Goal: Information Seeking & Learning: Learn about a topic

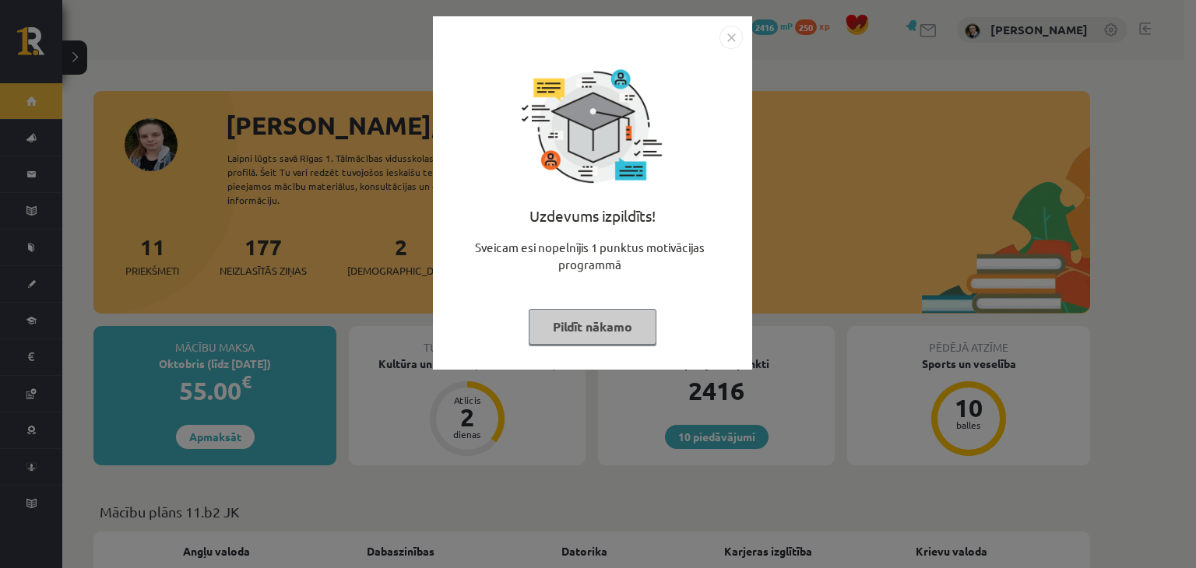
click at [547, 348] on div "Uzdevums izpildīts! Sveicam esi nopelnījis 1 punktus motivācijas programmā Pild…" at bounding box center [592, 204] width 301 height 311
click at [567, 336] on button "Pildīt nākamo" at bounding box center [593, 327] width 128 height 36
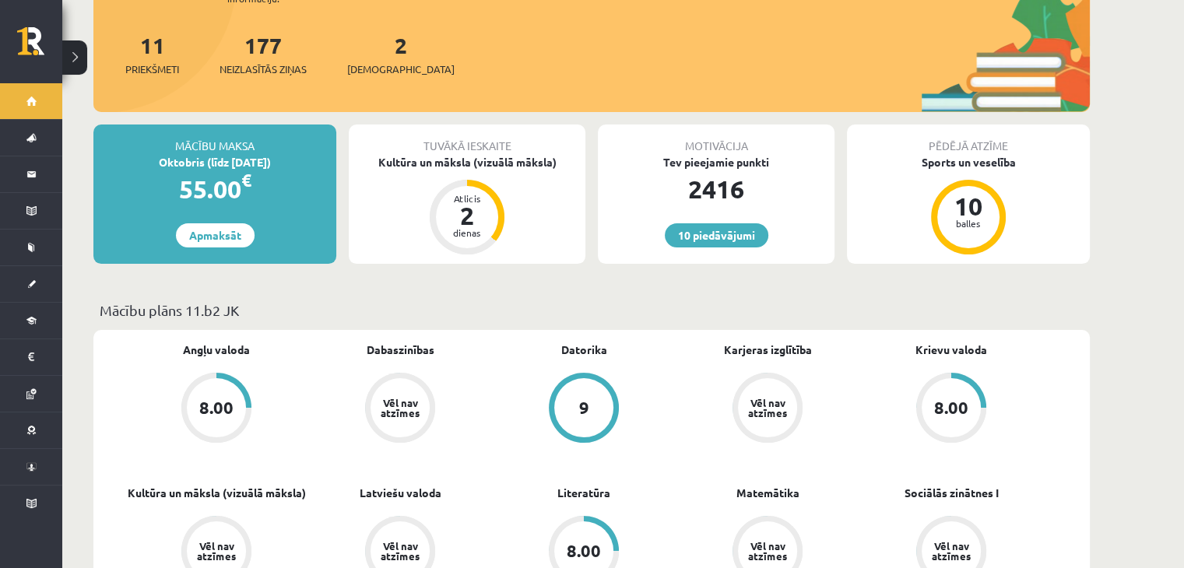
scroll to position [204, 0]
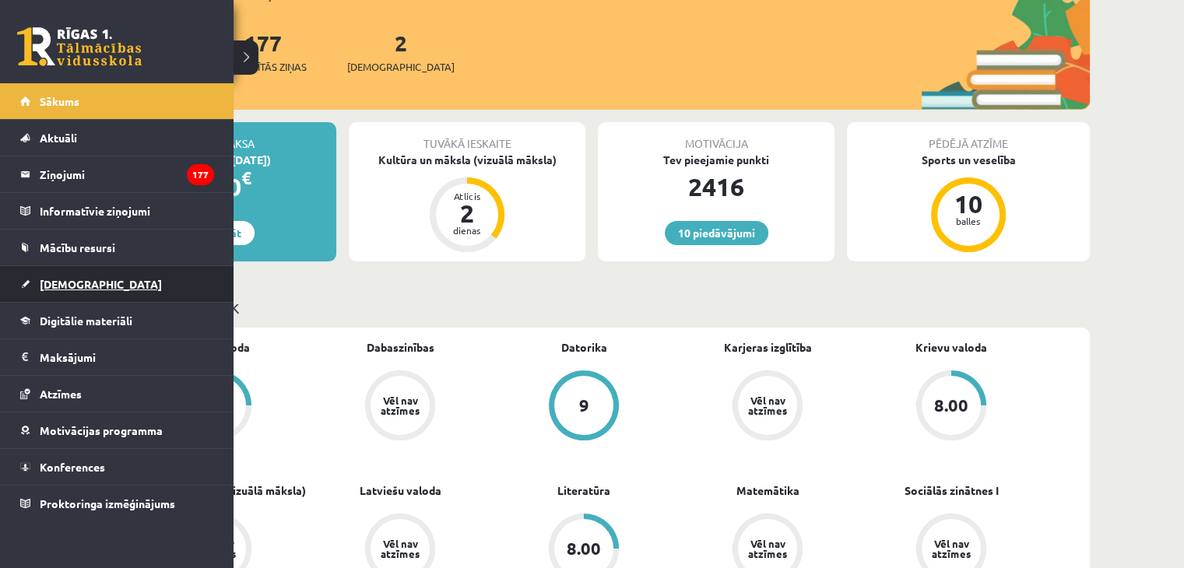
click at [46, 284] on span "[DEMOGRAPHIC_DATA]" at bounding box center [101, 284] width 122 height 14
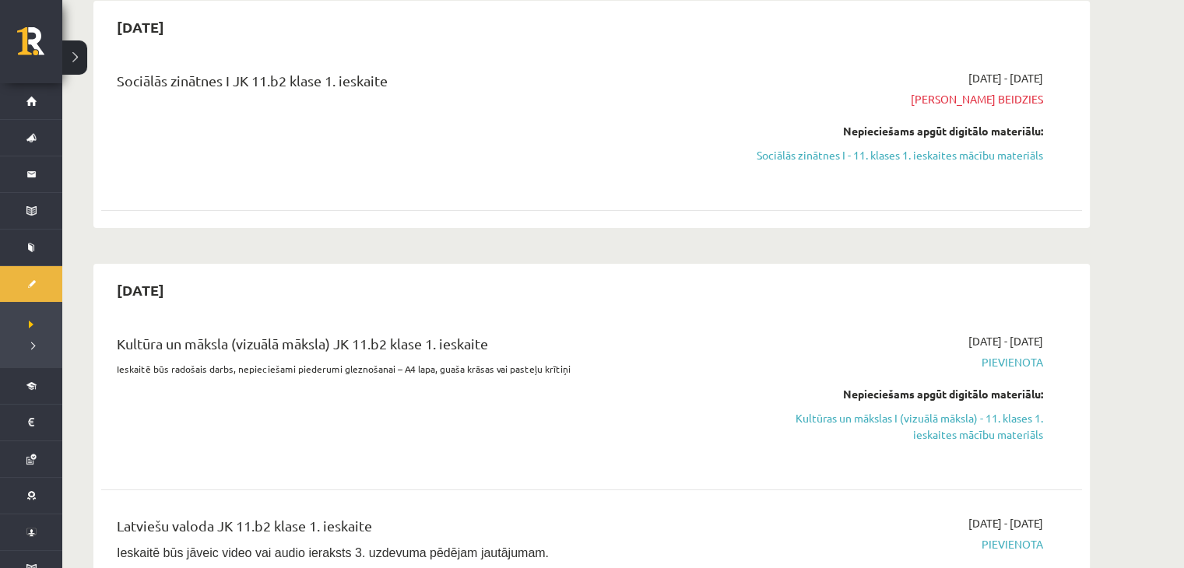
scroll to position [137, 0]
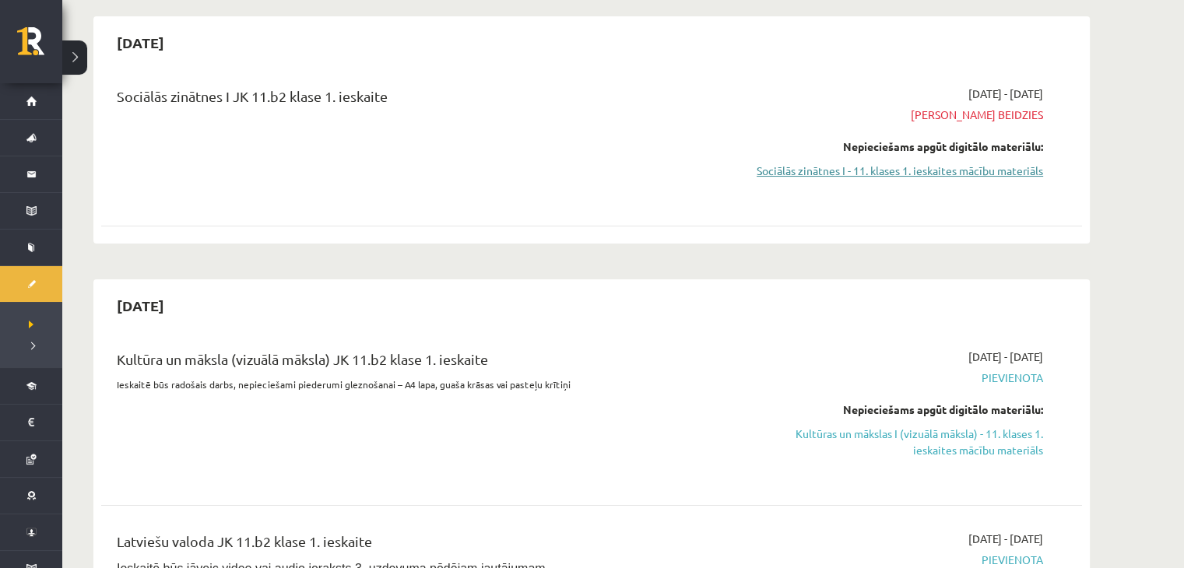
click at [813, 169] on link "Sociālās zinātnes I - 11. klases 1. ieskaites mācību materiāls" at bounding box center [897, 171] width 294 height 16
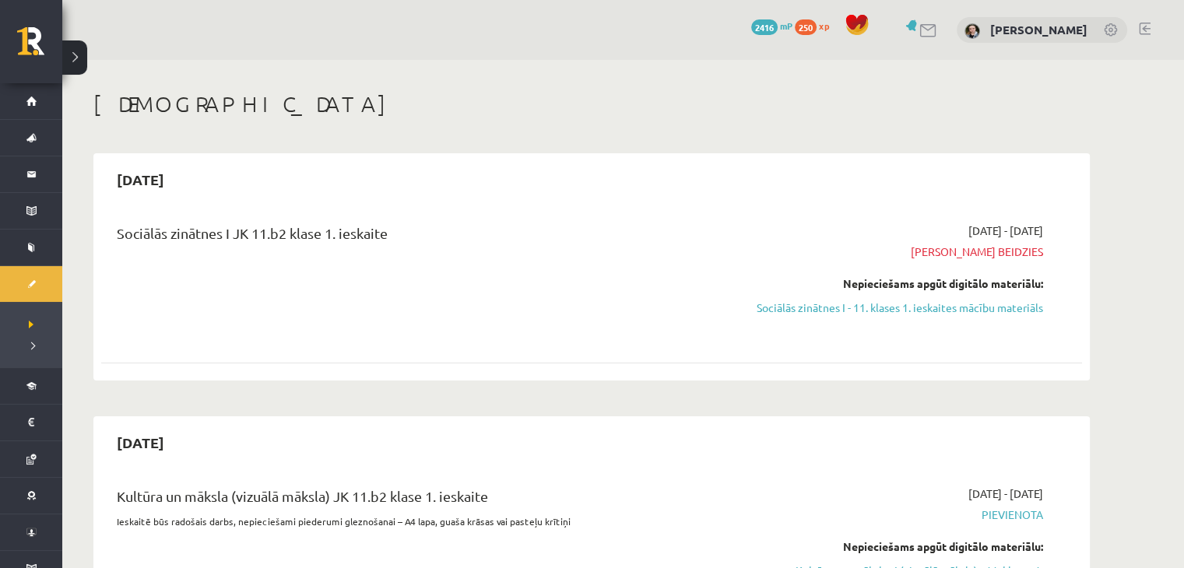
click at [795, 25] on link "250 xp" at bounding box center [816, 25] width 42 height 12
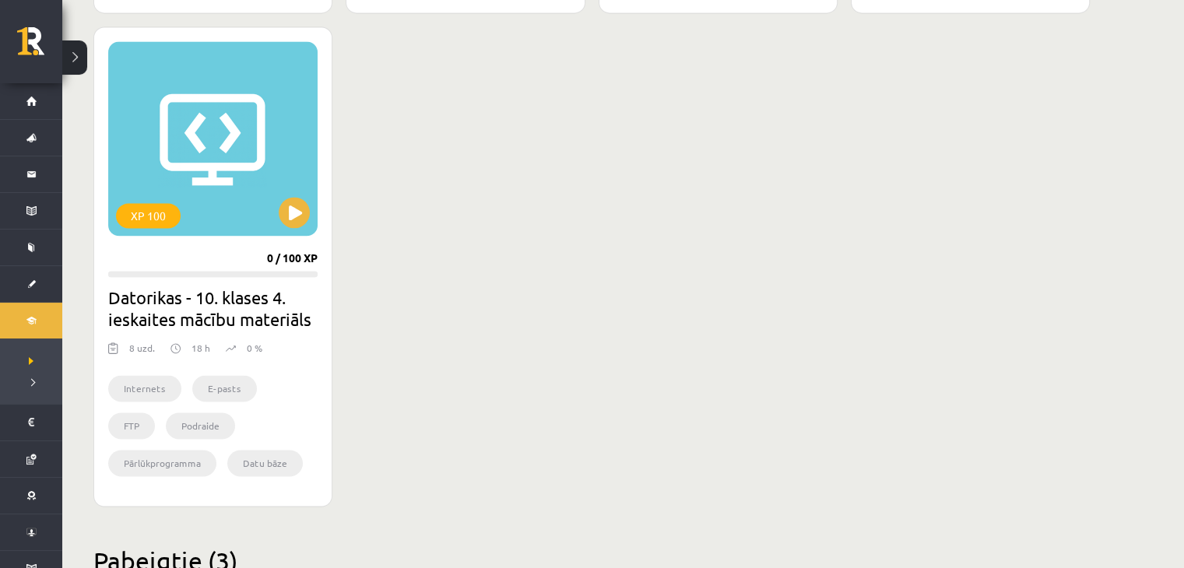
scroll to position [2373, 0]
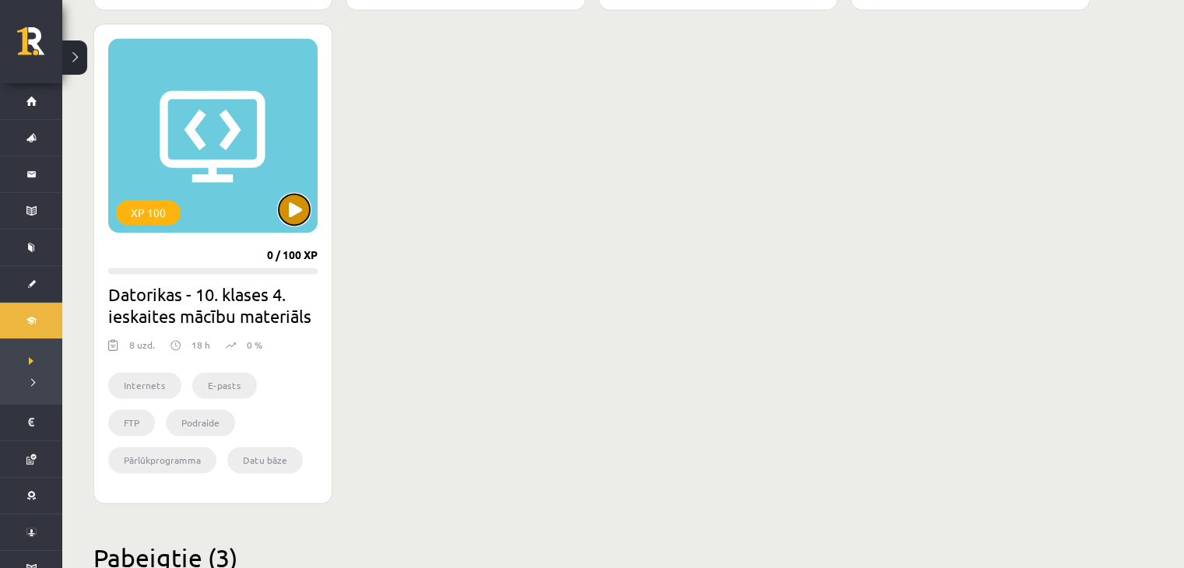
click at [296, 208] on button at bounding box center [294, 209] width 31 height 31
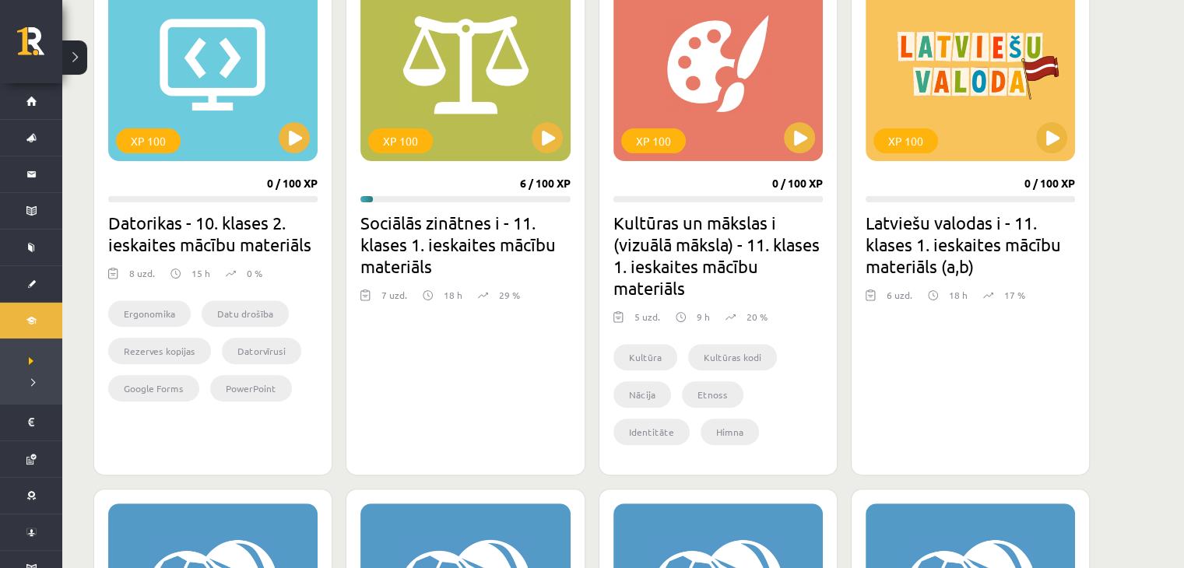
scroll to position [492, 0]
click at [551, 157] on div "XP 100" at bounding box center [465, 64] width 209 height 195
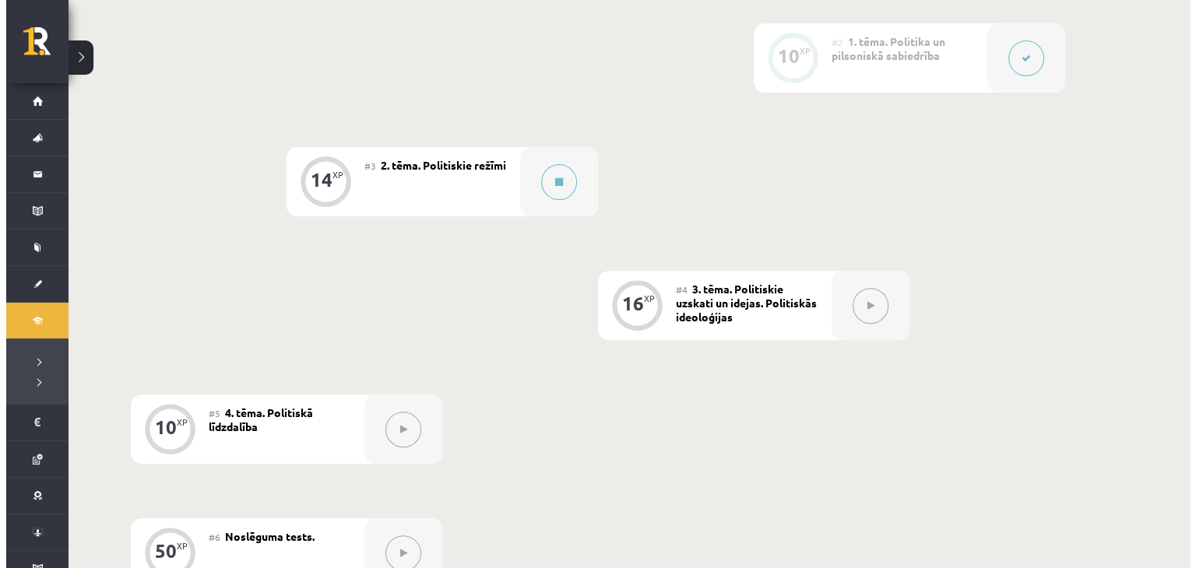
scroll to position [530, 0]
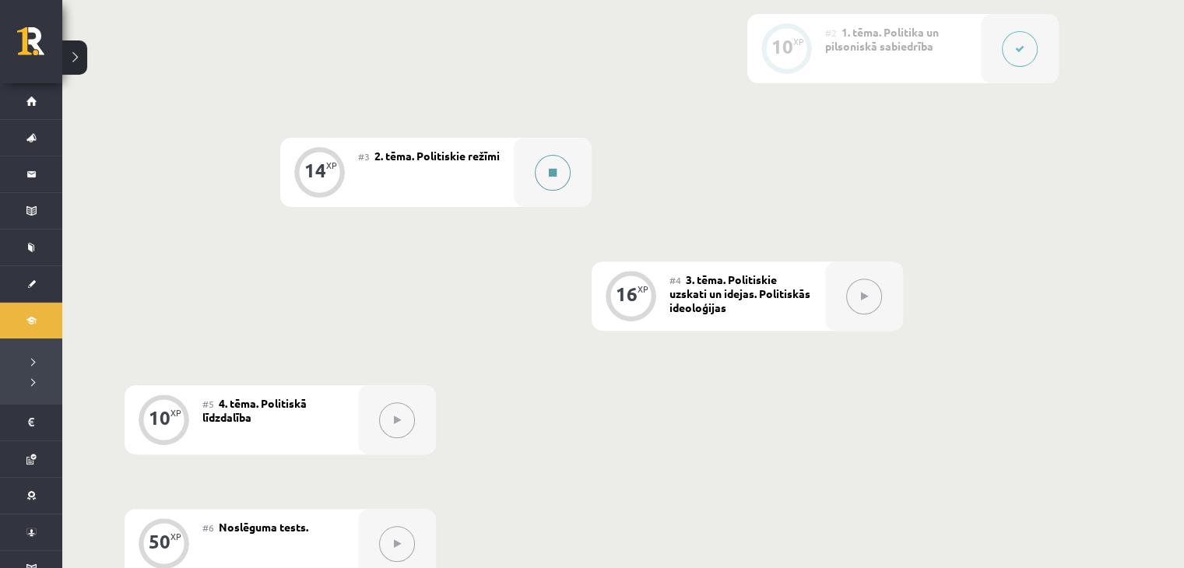
click at [551, 172] on icon at bounding box center [553, 172] width 8 height 9
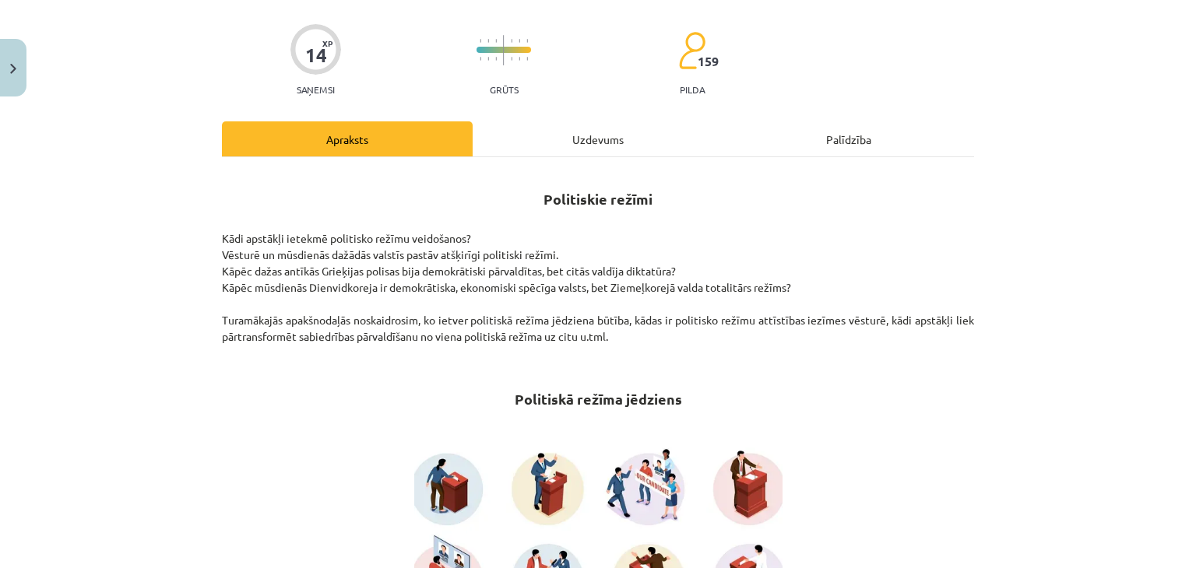
scroll to position [0, 0]
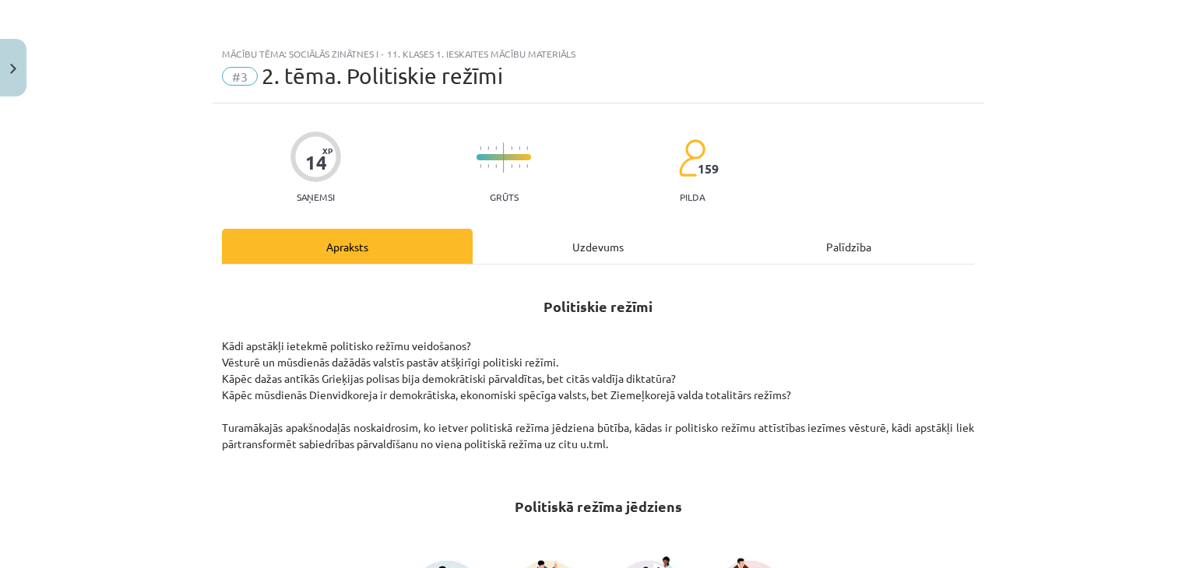
click at [587, 248] on div "Uzdevums" at bounding box center [598, 246] width 251 height 35
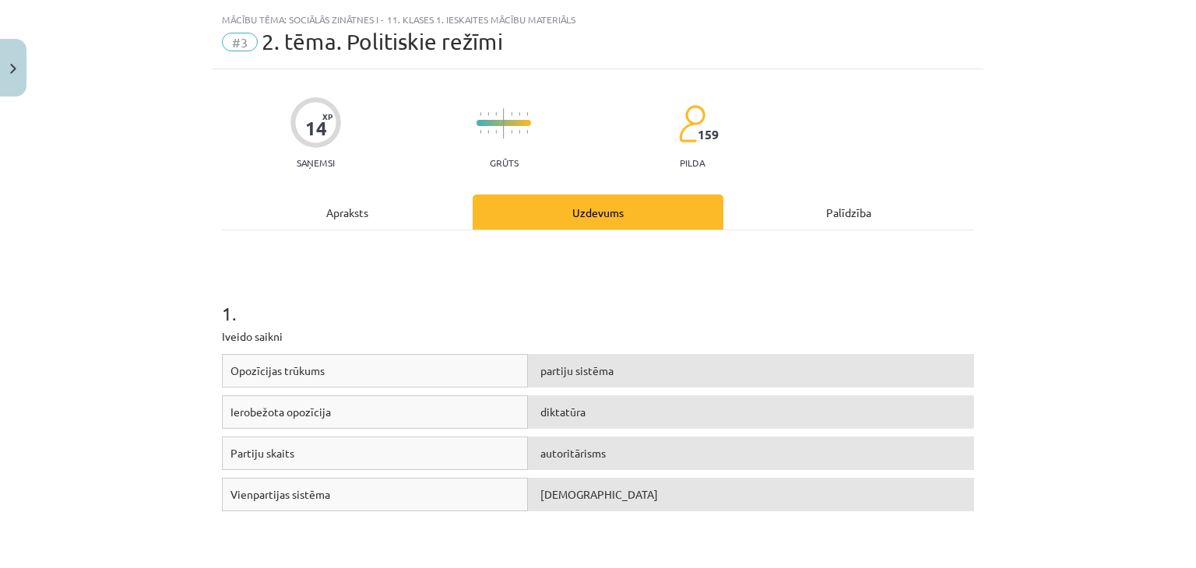
scroll to position [58, 0]
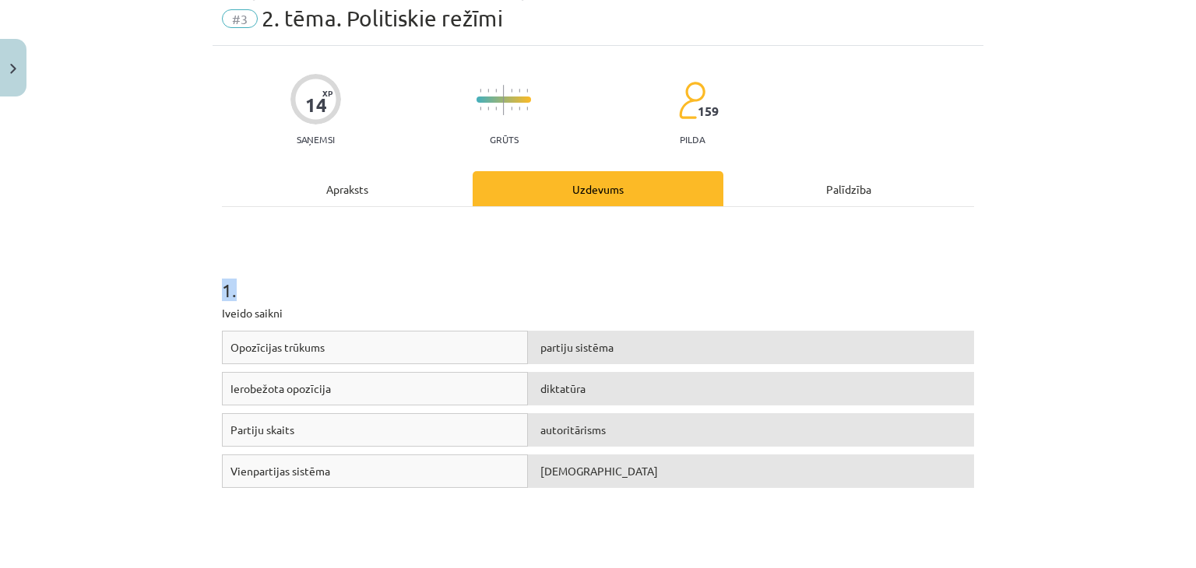
drag, startPoint x: 193, startPoint y: 294, endPoint x: 307, endPoint y: 227, distance: 131.9
click at [307, 227] on div "Mācību tēma: Sociālās zinātnes i - 11. klases 1. ieskaites mācību materiāls #3 …" at bounding box center [598, 284] width 1196 height 568
click at [113, 259] on div "Mācību tēma: Sociālās zinātnes i - 11. klases 1. ieskaites mācību materiāls #3 …" at bounding box center [598, 284] width 1196 height 568
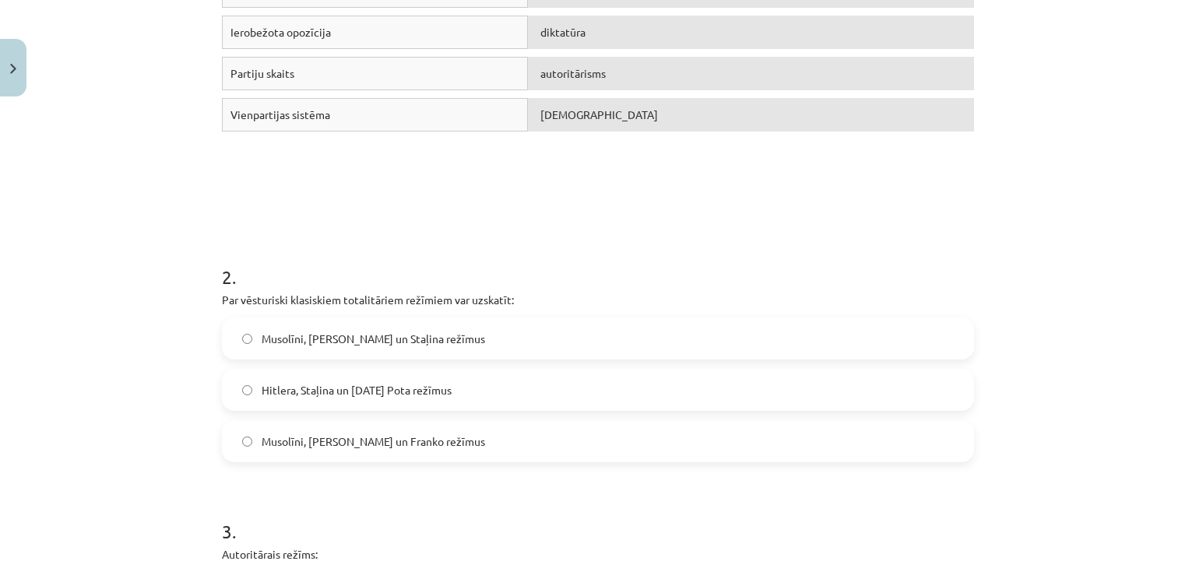
scroll to position [414, 0]
click at [301, 343] on span "Musolīni, Hitlera un Staļina režīmus" at bounding box center [373, 339] width 223 height 16
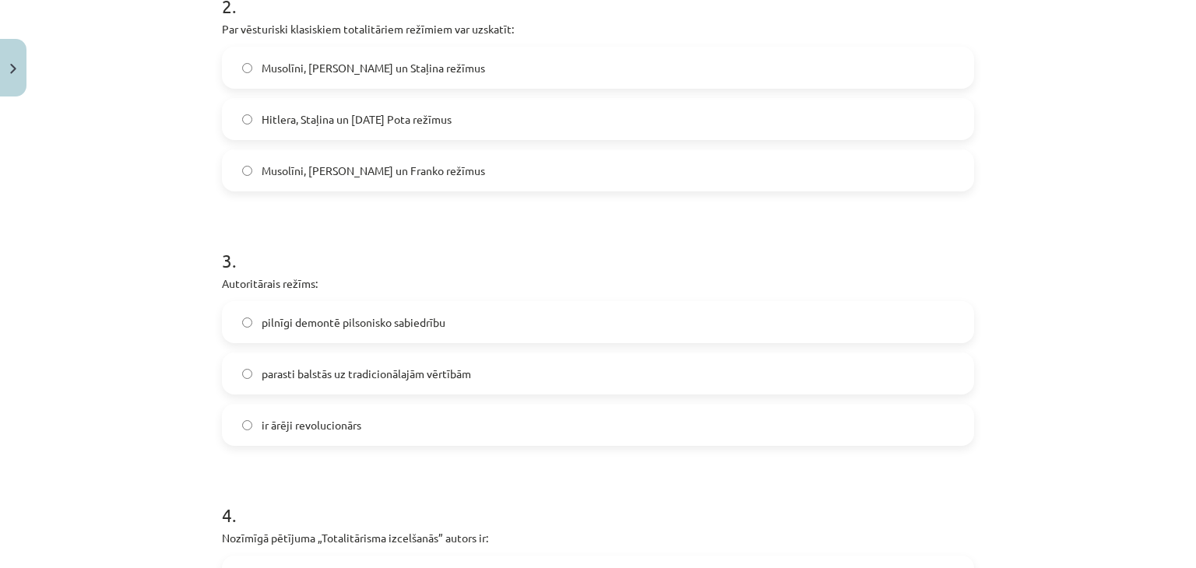
scroll to position [709, 0]
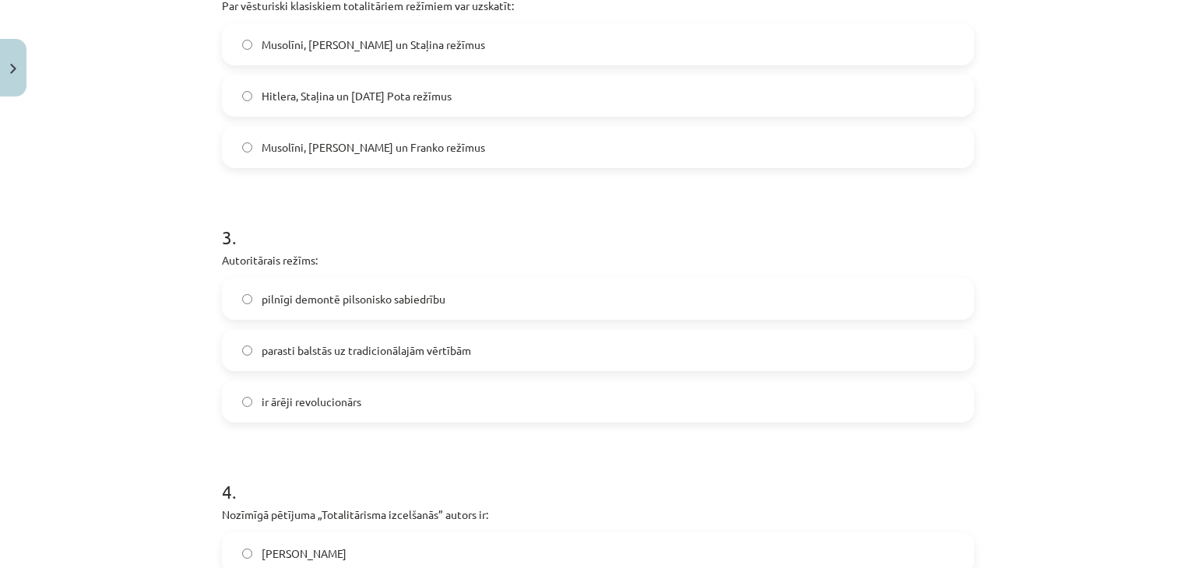
click at [482, 300] on label "pilnīgi demontē pilsonisko sabiedrību" at bounding box center [597, 299] width 749 height 39
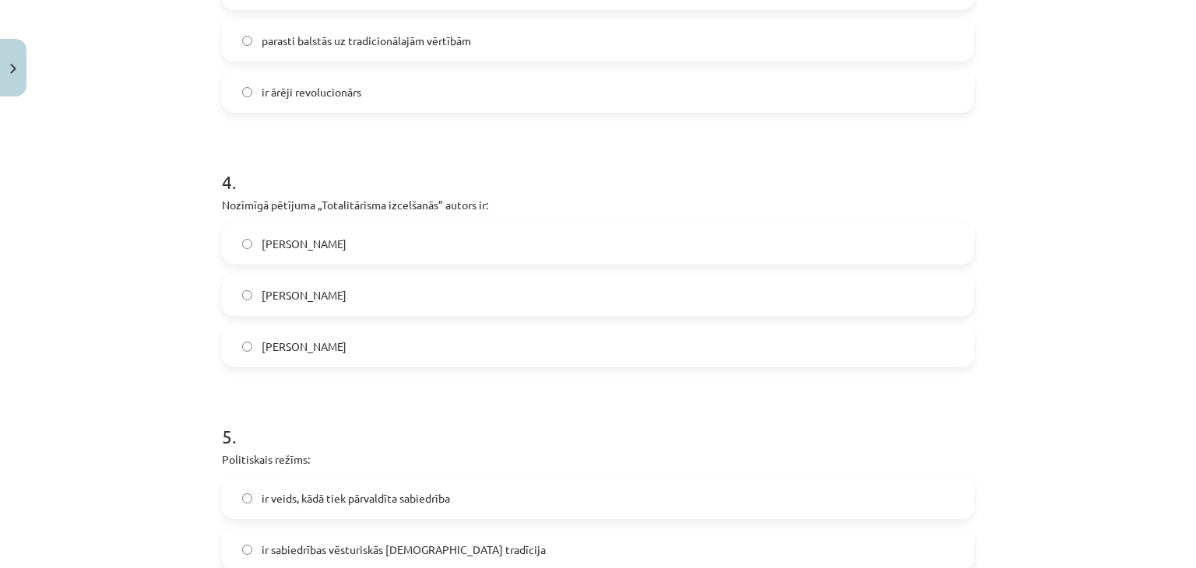
scroll to position [1018, 0]
click at [406, 343] on label "Zbigņevs Bžezinskis" at bounding box center [597, 347] width 749 height 39
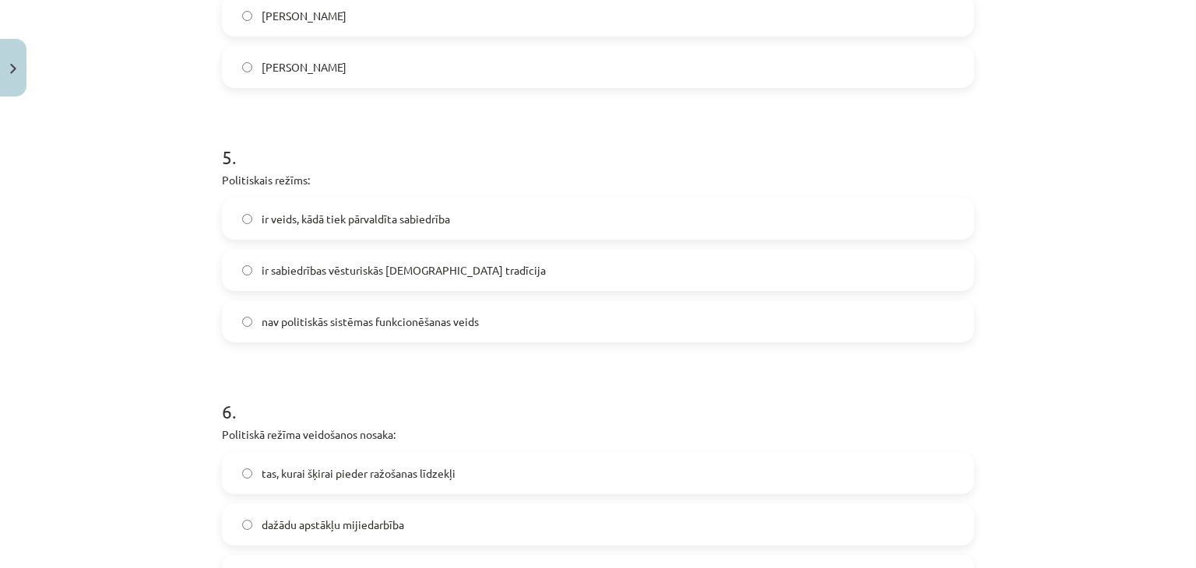
scroll to position [1299, 0]
click at [350, 218] on span "ir veids, kādā tiek pārvaldīta sabiedrība" at bounding box center [356, 218] width 188 height 16
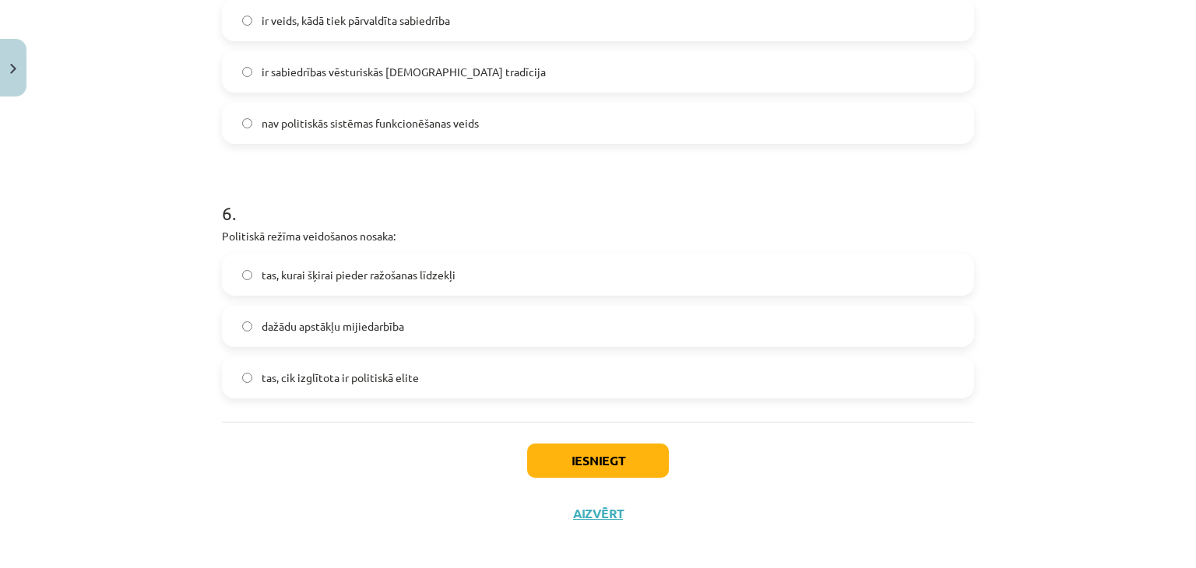
scroll to position [1508, 0]
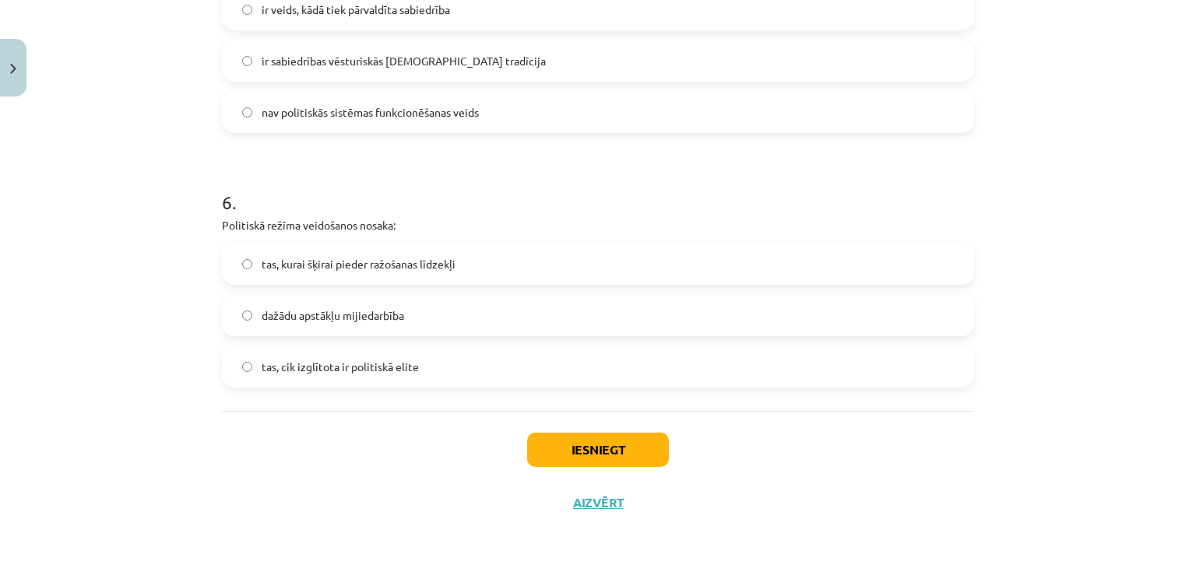
click at [445, 313] on label "dažādu apstākļu mijiedarbība" at bounding box center [597, 315] width 749 height 39
click at [580, 452] on button "Iesniegt" at bounding box center [598, 450] width 142 height 34
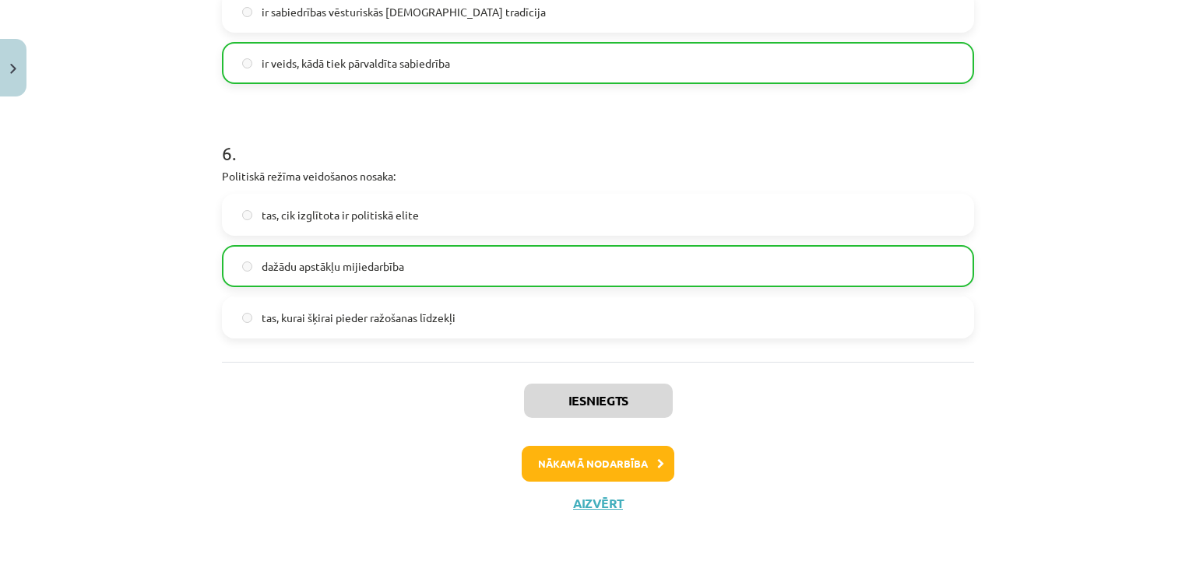
scroll to position [1556, 0]
click at [623, 469] on button "Nākamā nodarbība" at bounding box center [598, 465] width 153 height 36
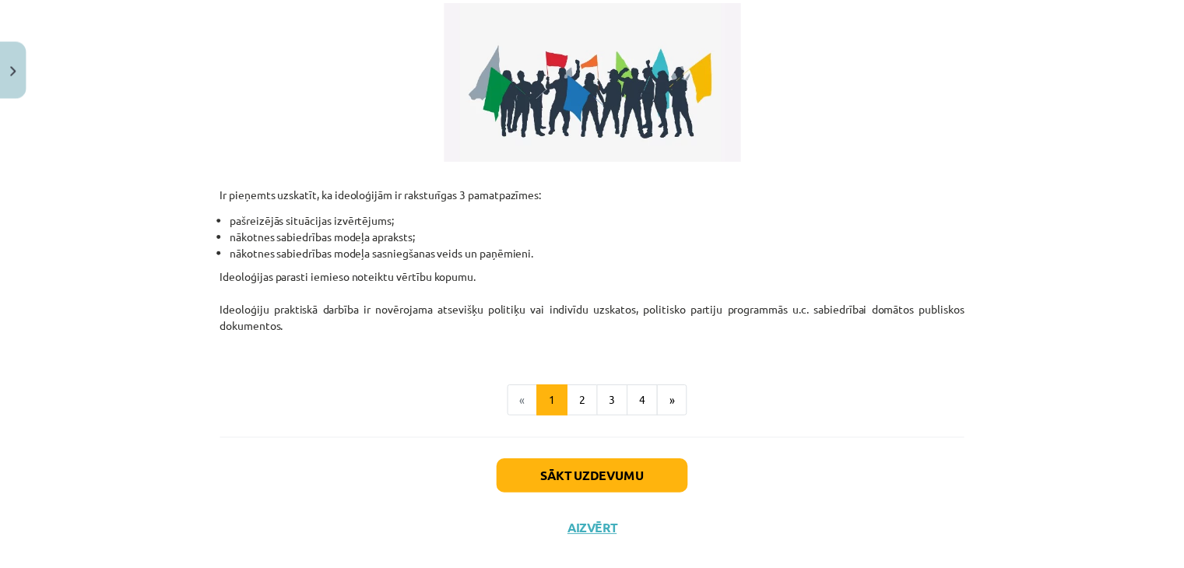
scroll to position [411, 0]
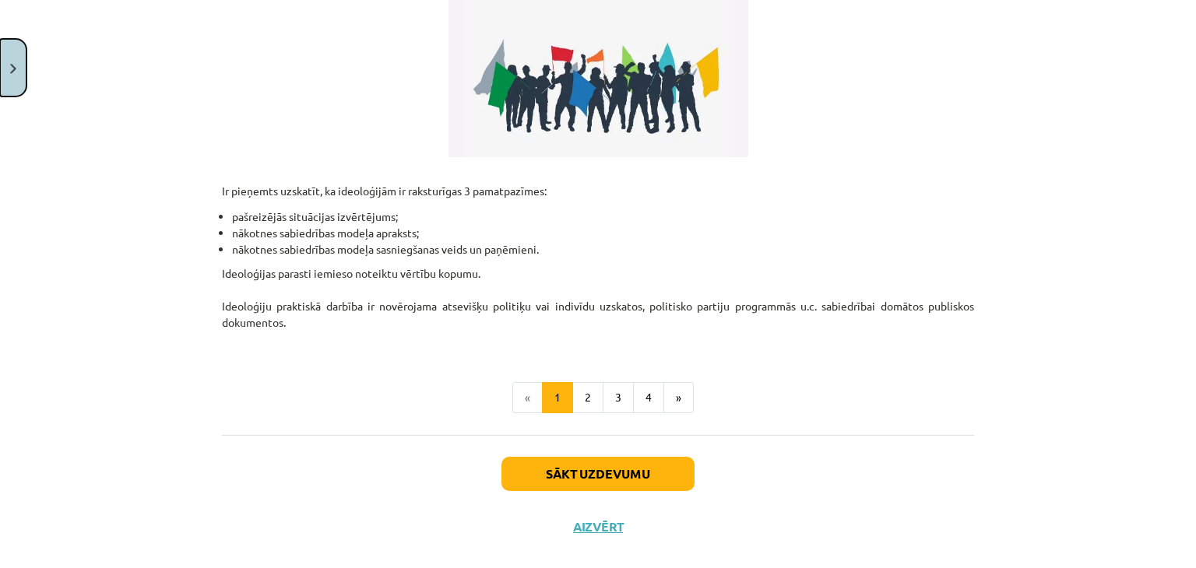
click at [12, 70] on img "Close" at bounding box center [13, 69] width 6 height 10
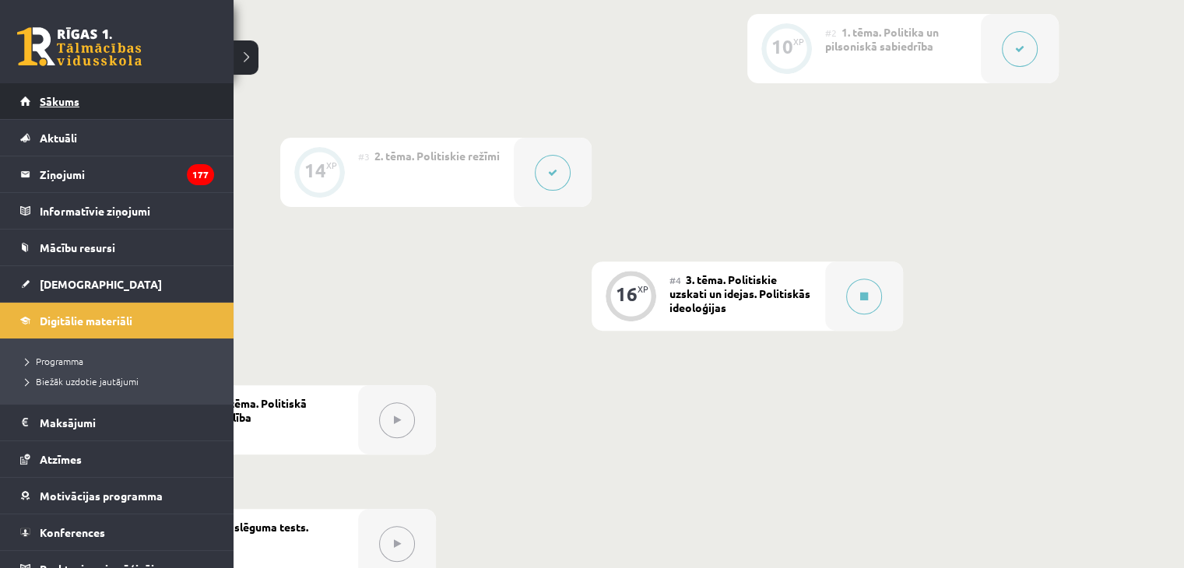
click at [26, 97] on link "Sākums" at bounding box center [117, 101] width 194 height 36
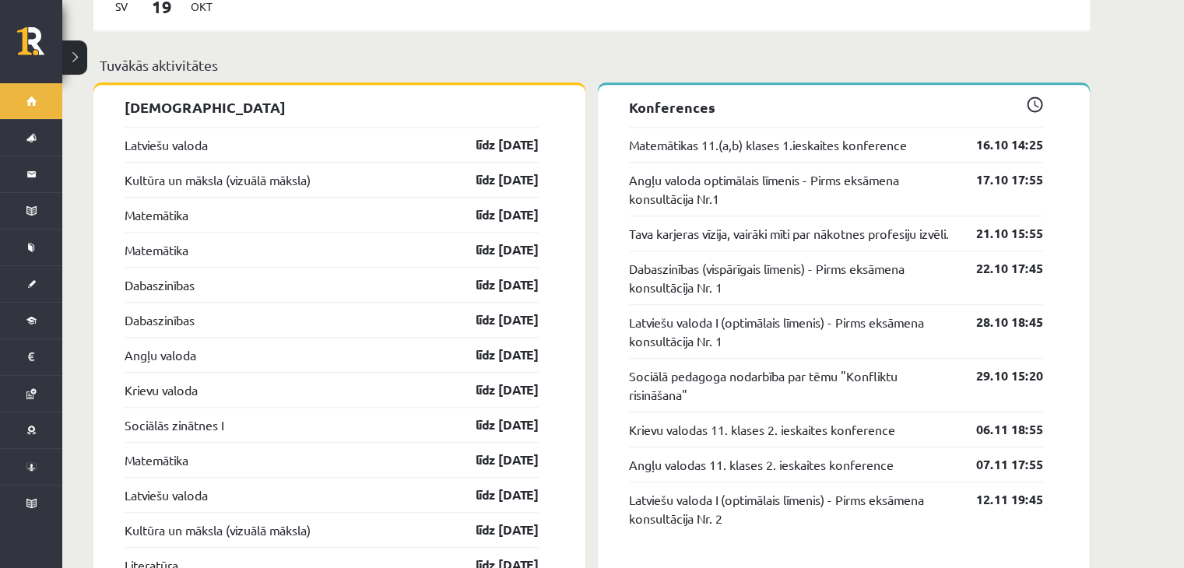
scroll to position [1380, 0]
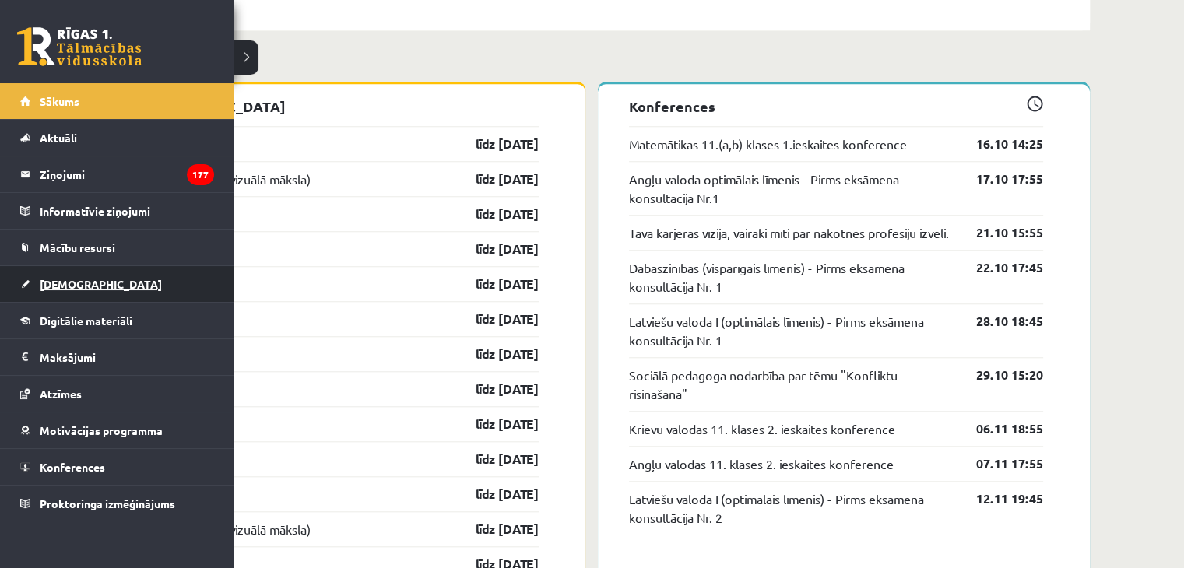
click at [71, 284] on span "[DEMOGRAPHIC_DATA]" at bounding box center [101, 284] width 122 height 14
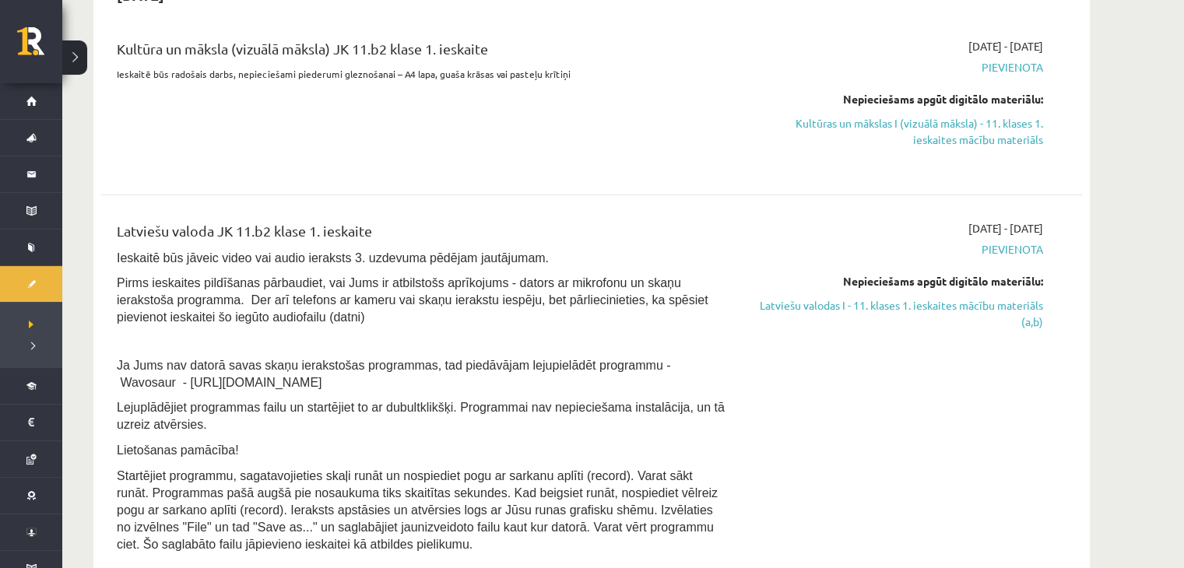
scroll to position [449, 0]
